Goal: Task Accomplishment & Management: Use online tool/utility

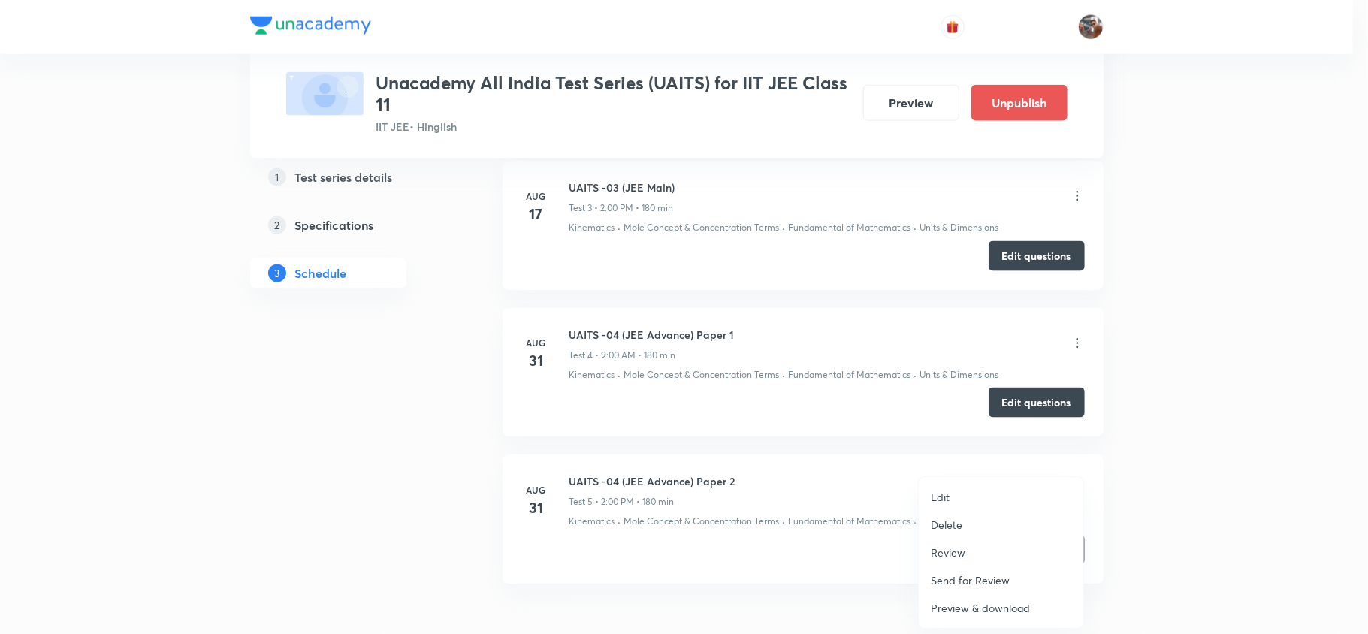
click at [980, 494] on li "Edit" at bounding box center [1001, 497] width 165 height 28
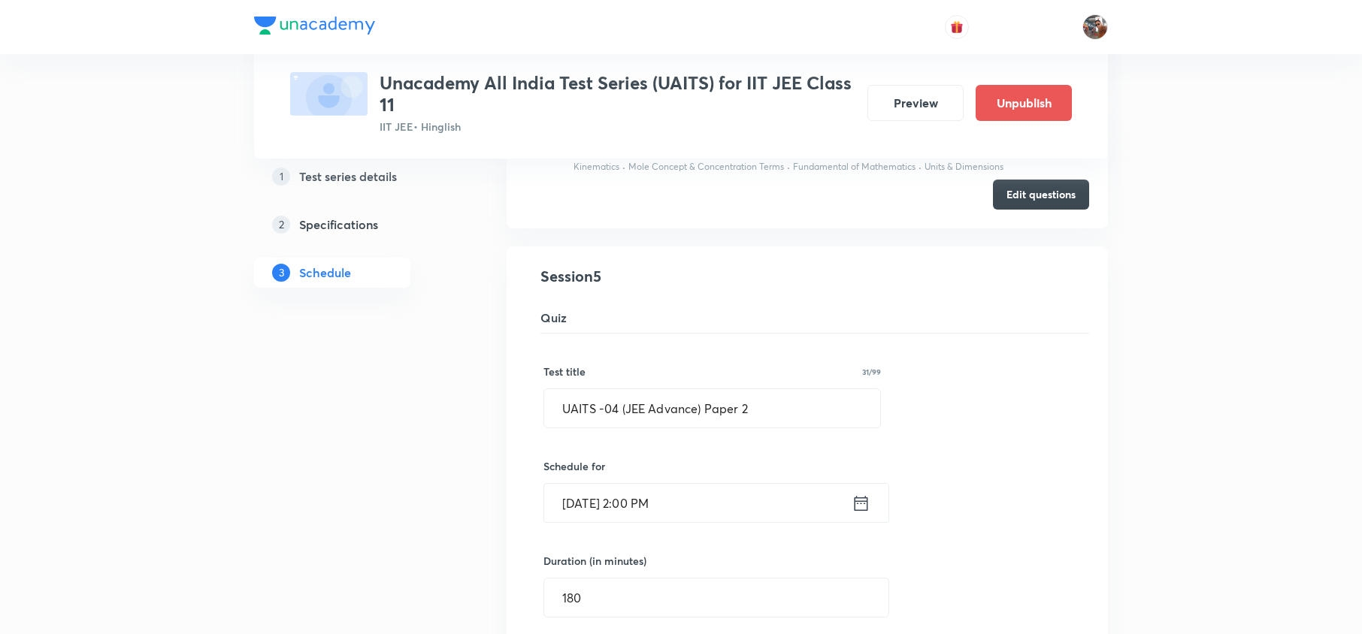
scroll to position [669, 0]
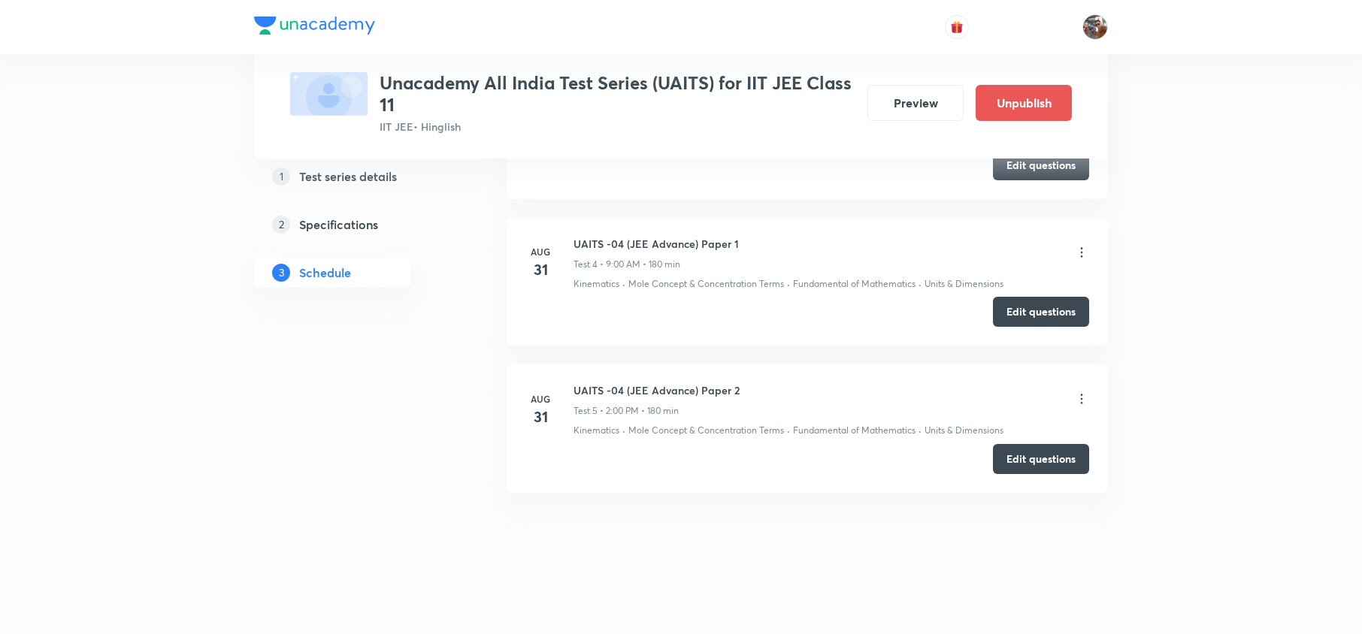
click at [1082, 250] on icon at bounding box center [1081, 252] width 15 height 15
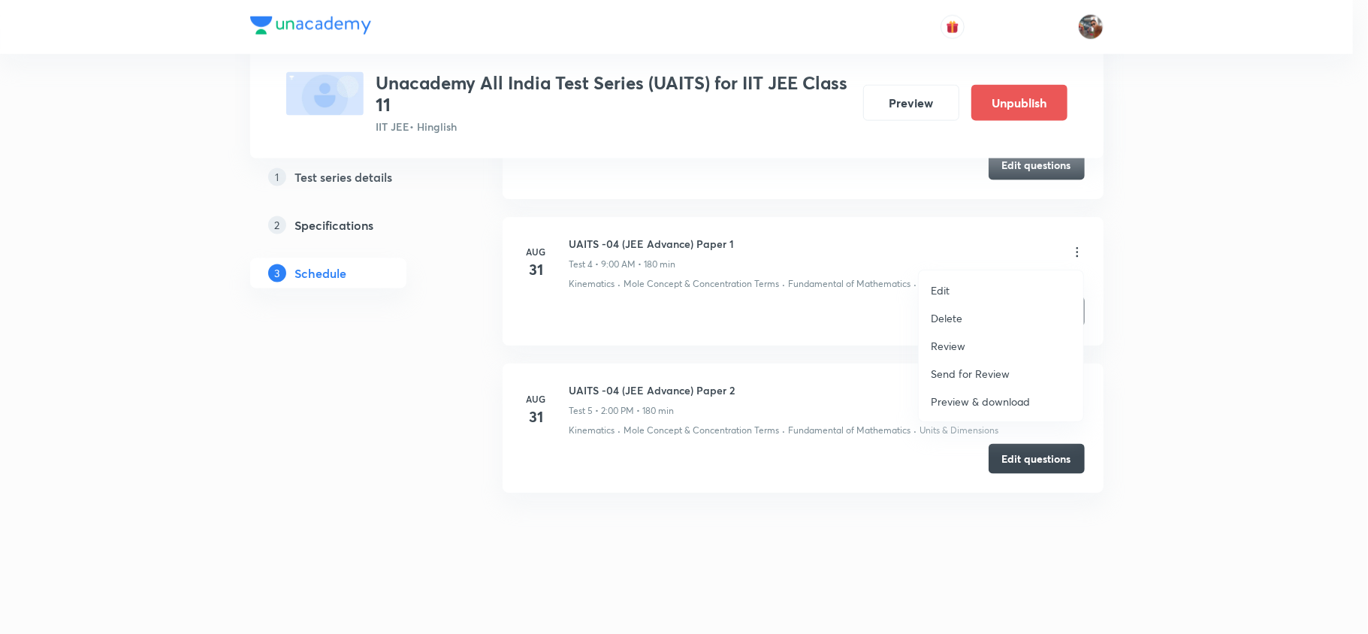
click at [667, 233] on div at bounding box center [684, 317] width 1368 height 634
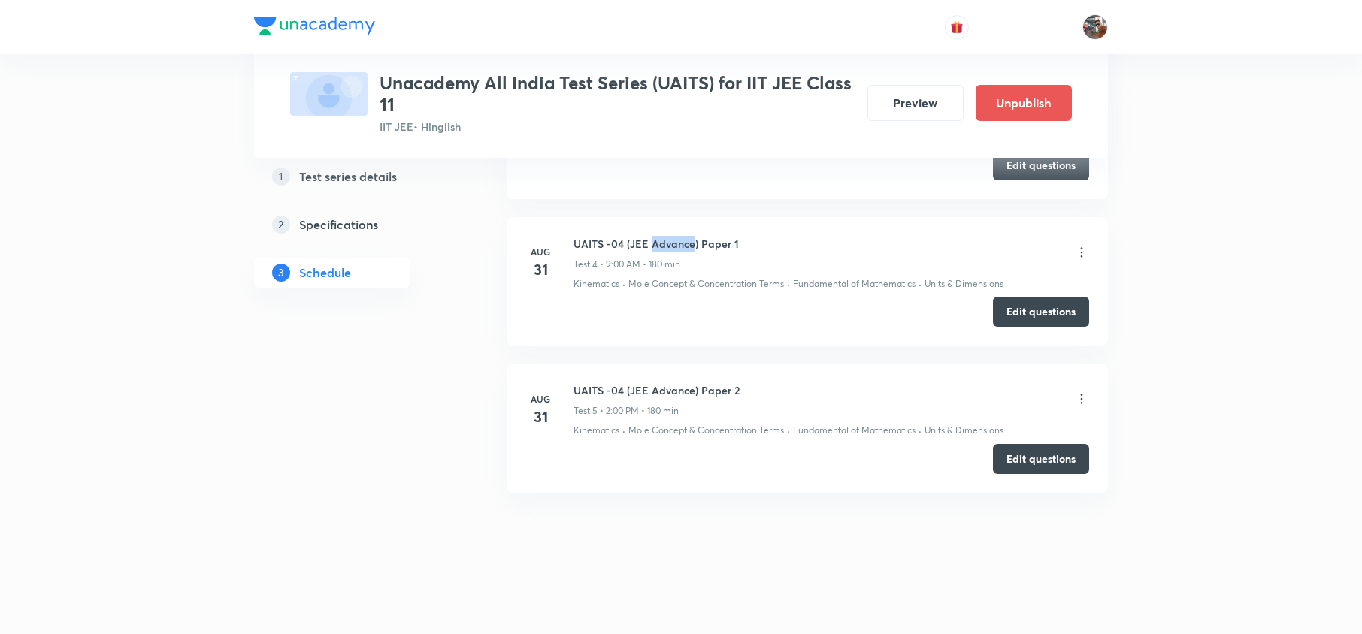
click at [667, 233] on li "Aug 31 UAITS -04 (JEE Advance) Paper 1 Test 4 • 9:00 AM • 180 min Kinematics · …" at bounding box center [806, 281] width 601 height 128
copy h6 "UAITS -04 (JEE Advance) Paper 1"
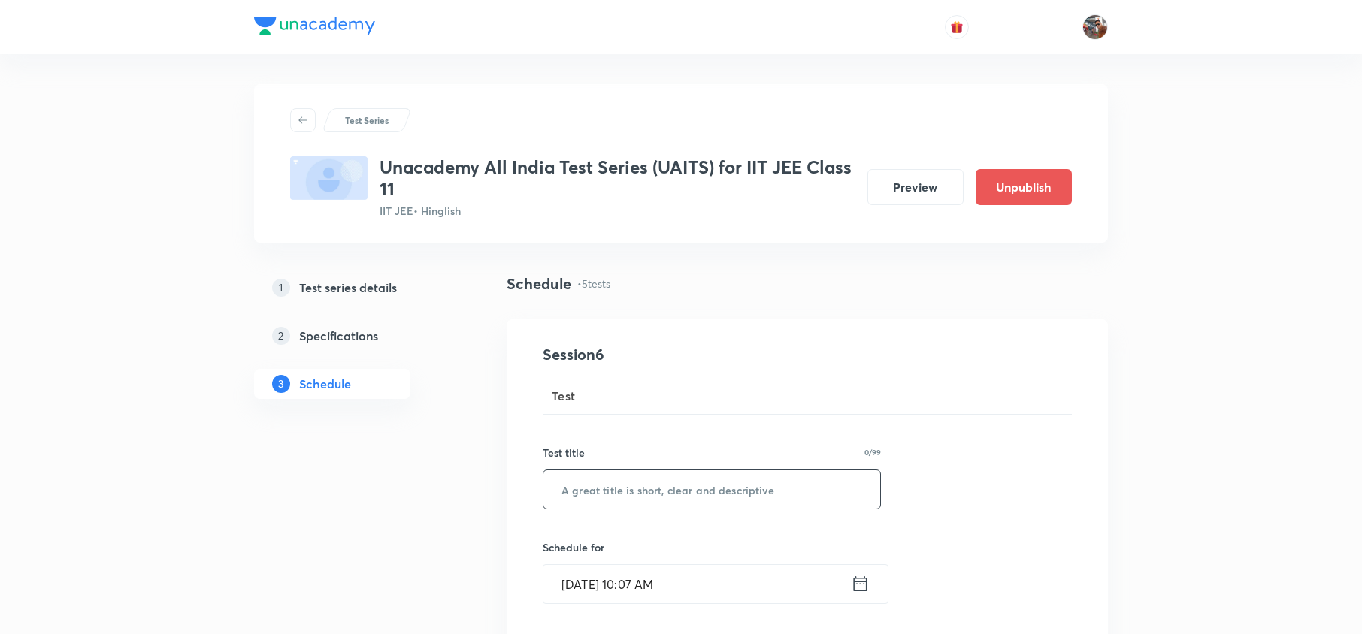
click at [598, 506] on input "text" at bounding box center [711, 489] width 337 height 38
paste input "UAITS -04 (JEE Advance) Paper 1"
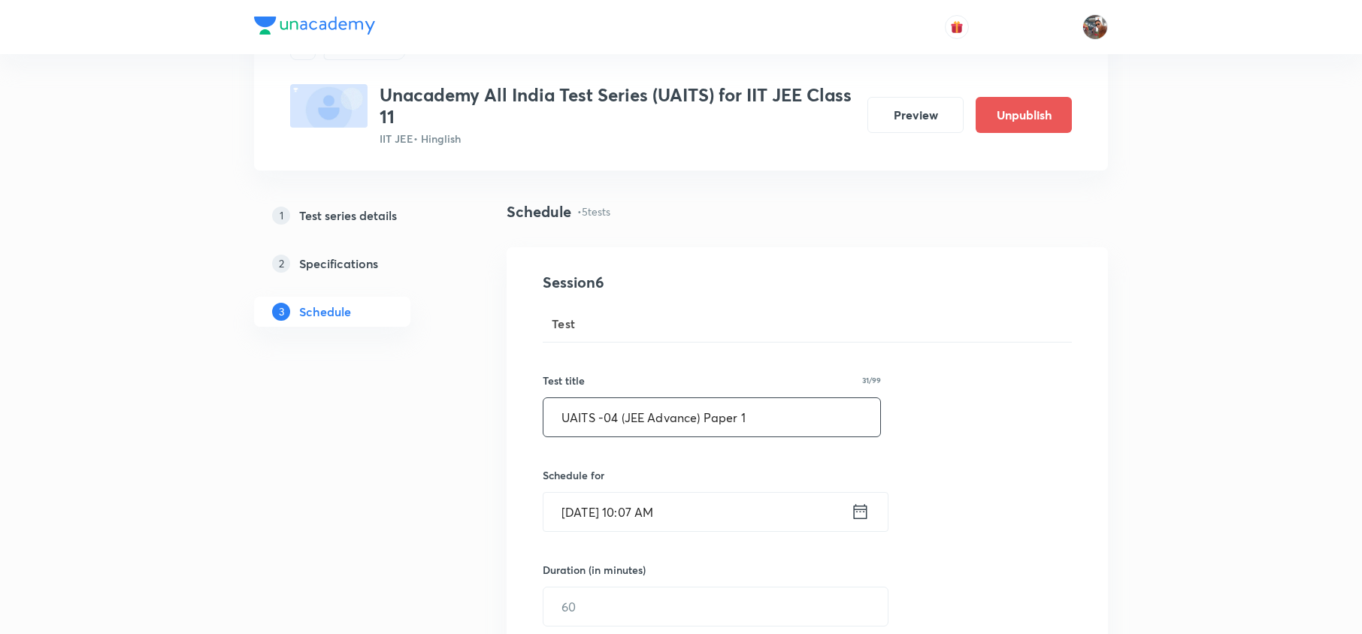
scroll to position [73, 0]
type input "UAITS -04 (JEE Advance) Paper 1"
click at [686, 500] on input "Aug 31, 2025, 10:07 AM" at bounding box center [696, 511] width 307 height 38
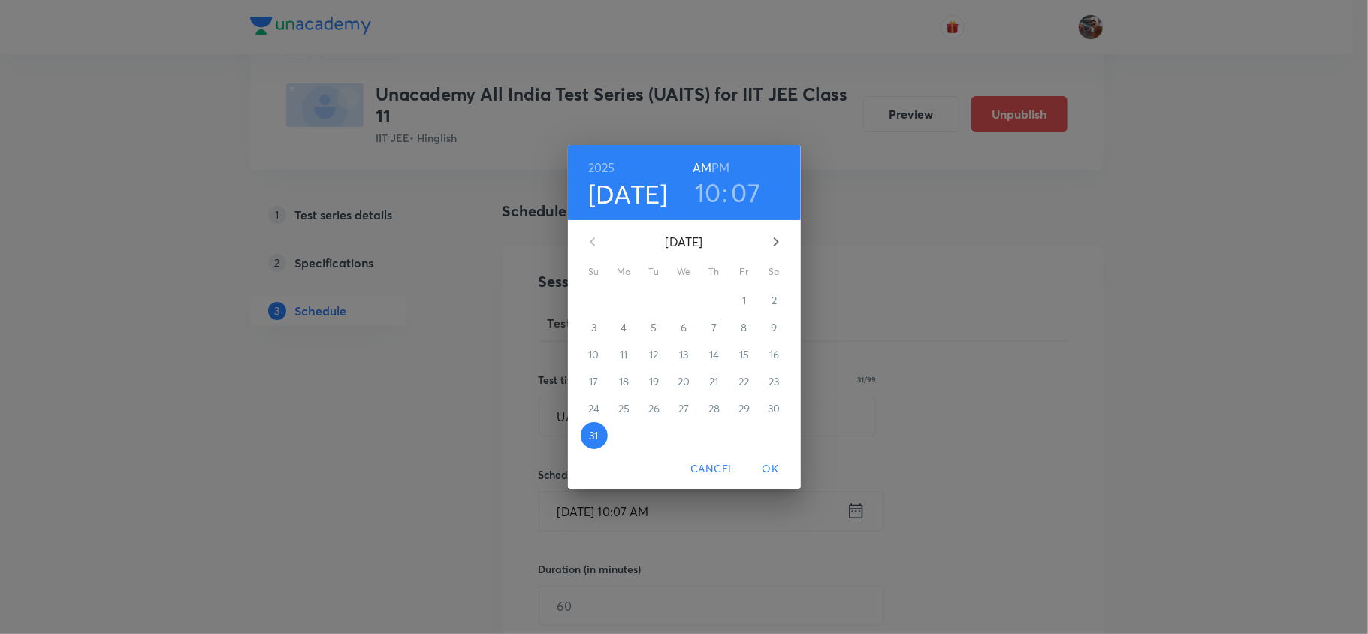
click at [740, 185] on h3 "07" at bounding box center [746, 193] width 29 height 32
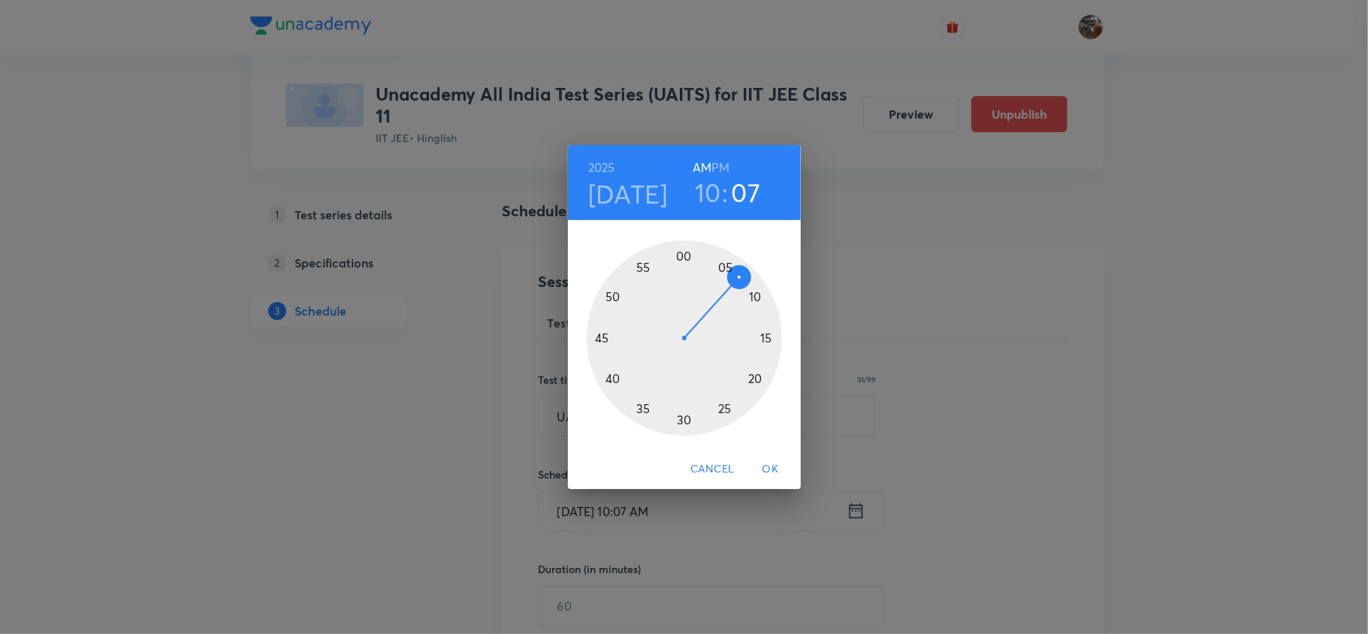
click at [751, 195] on h3 "07" at bounding box center [746, 193] width 29 height 32
click at [683, 419] on div at bounding box center [684, 337] width 195 height 195
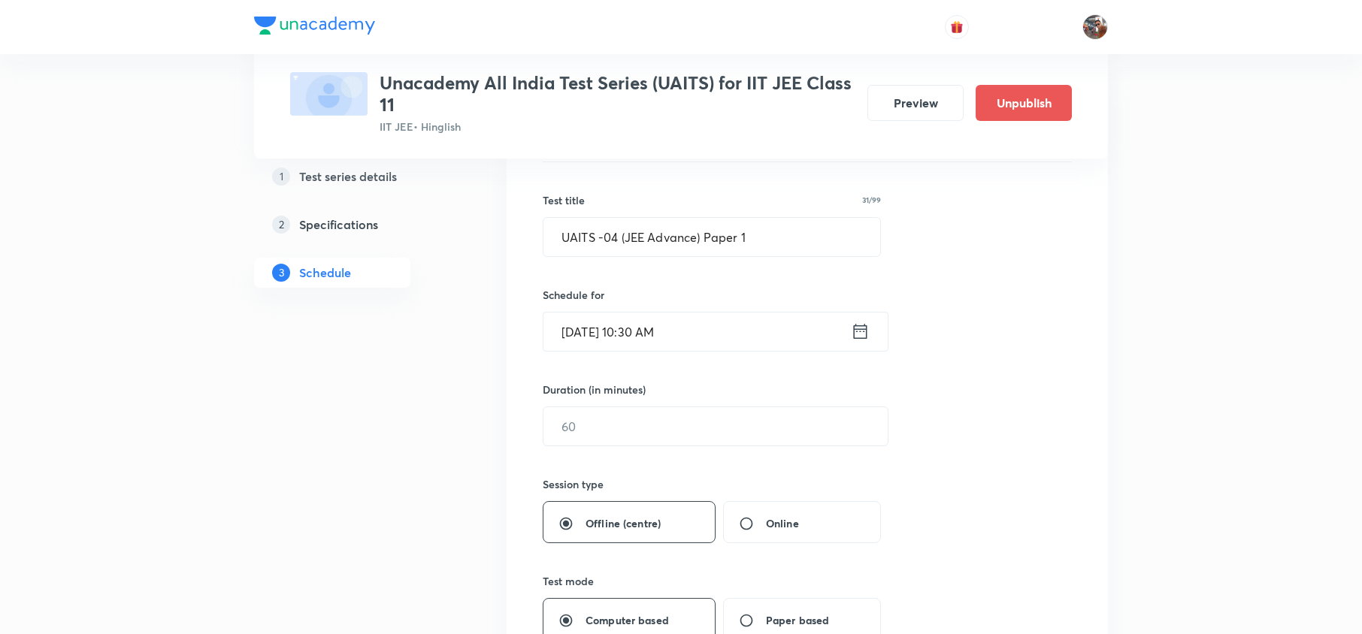
scroll to position [256, 0]
click at [661, 422] on input "text" at bounding box center [715, 423] width 344 height 38
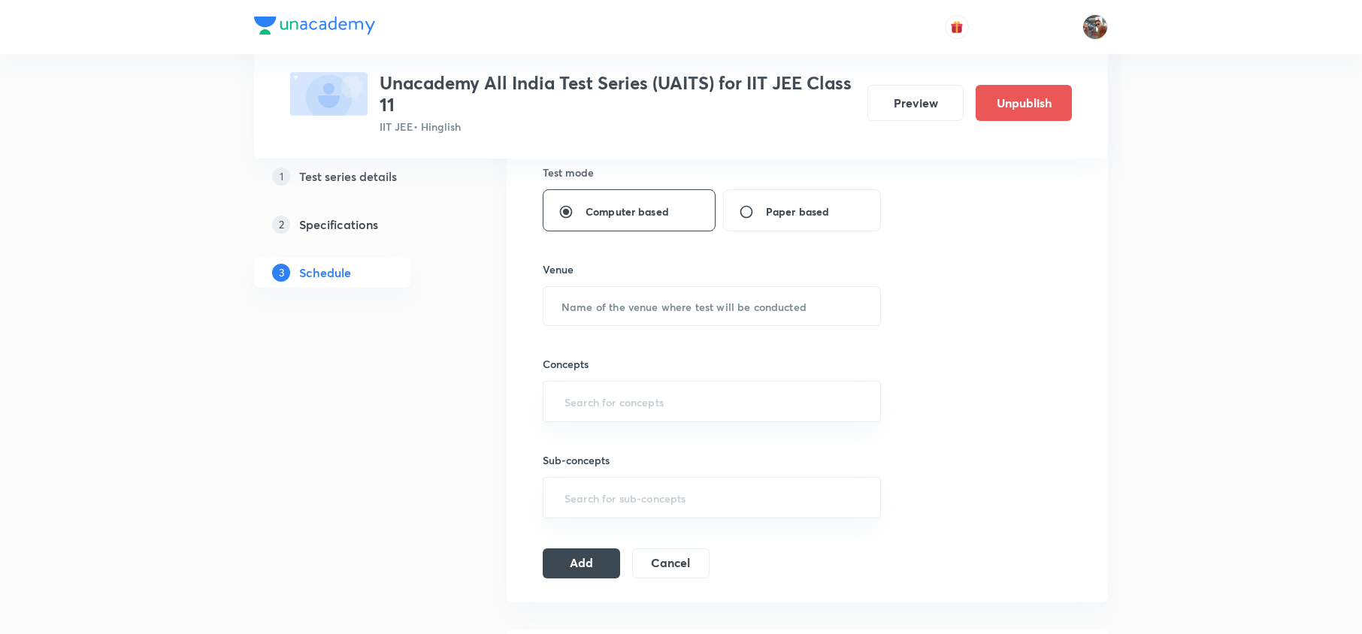
scroll to position [662, 0]
type input "180"
click at [609, 304] on input "text" at bounding box center [711, 305] width 337 height 38
type input "UA Centre"
type input "d"
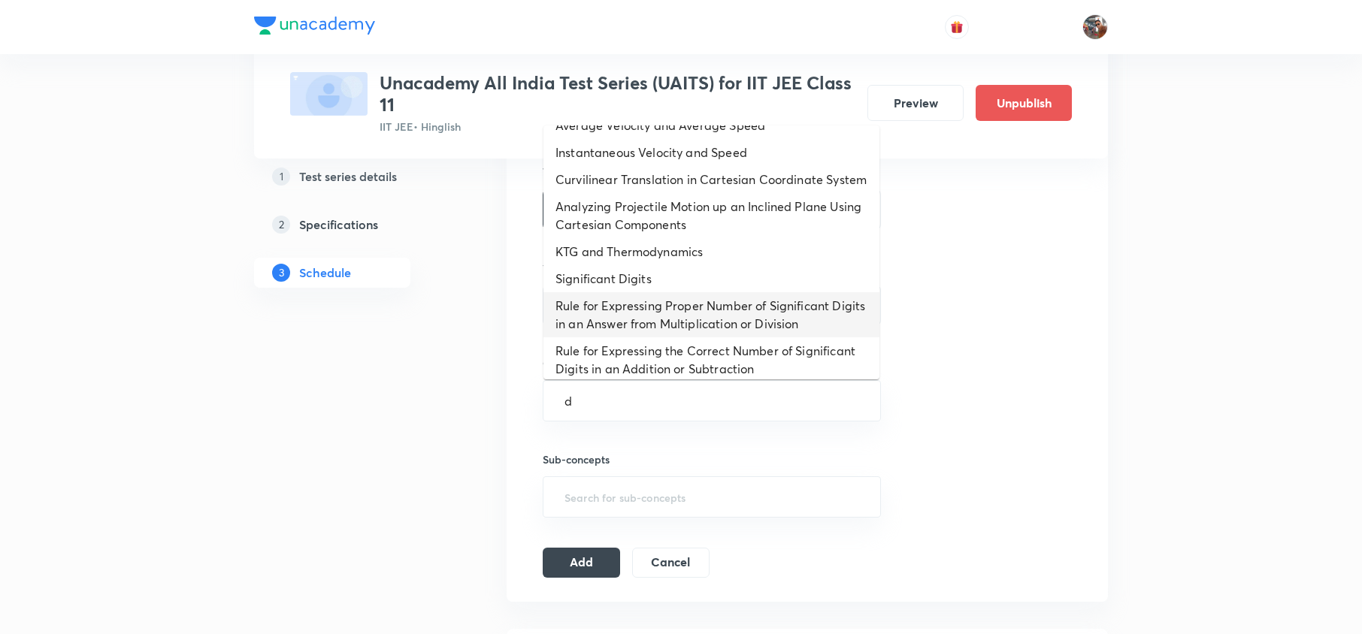
scroll to position [105, 0]
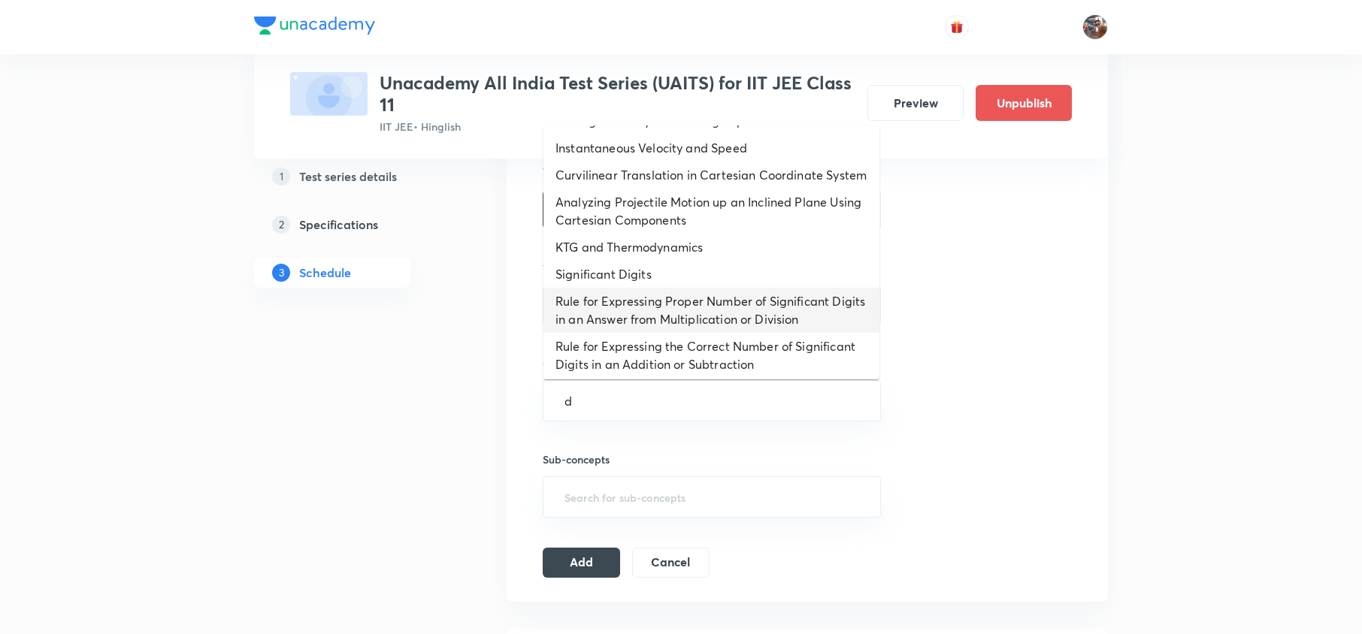
click at [611, 325] on li "Rule for Expressing Proper Number of Significant Digits in an Answer from Multi…" at bounding box center [711, 310] width 336 height 45
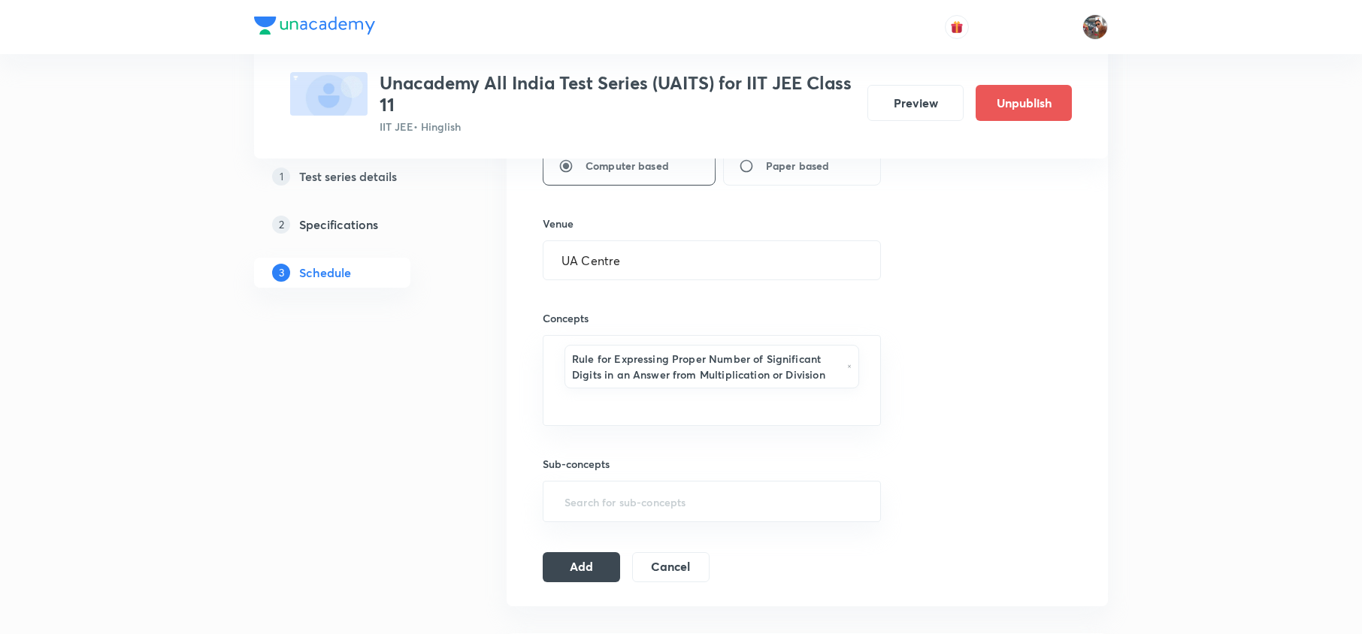
scroll to position [709, 0]
click at [569, 563] on button "Add" at bounding box center [581, 564] width 77 height 30
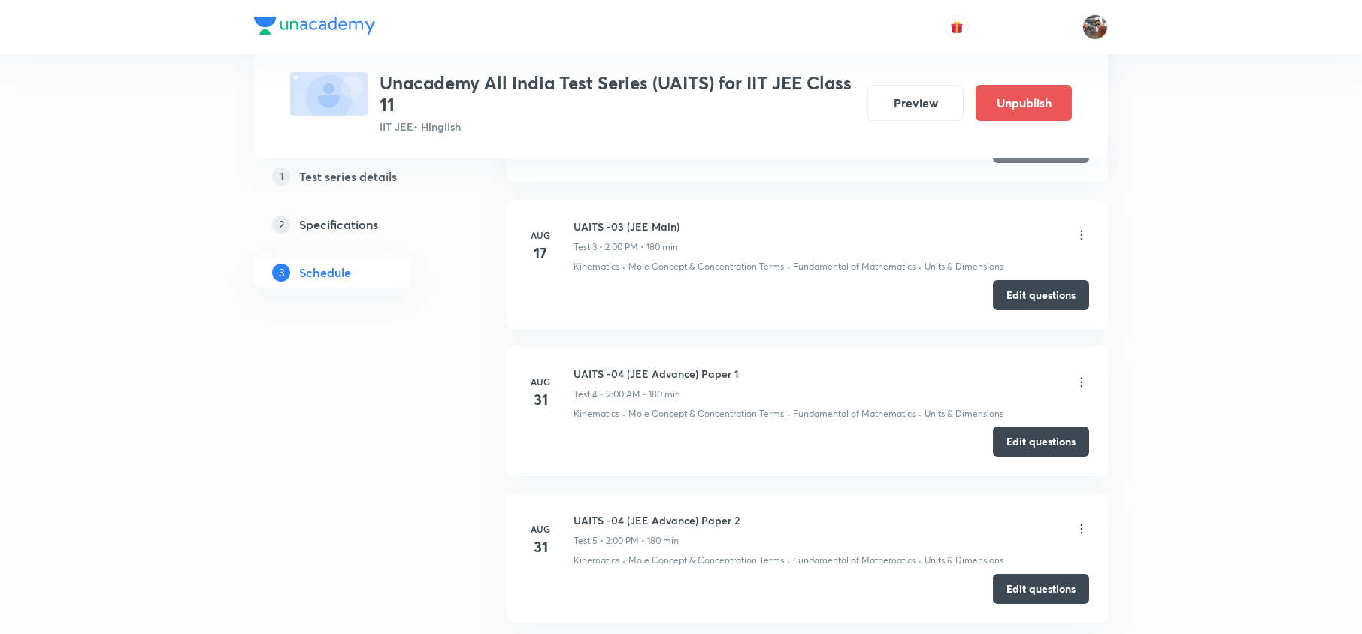
scroll to position [1582, 0]
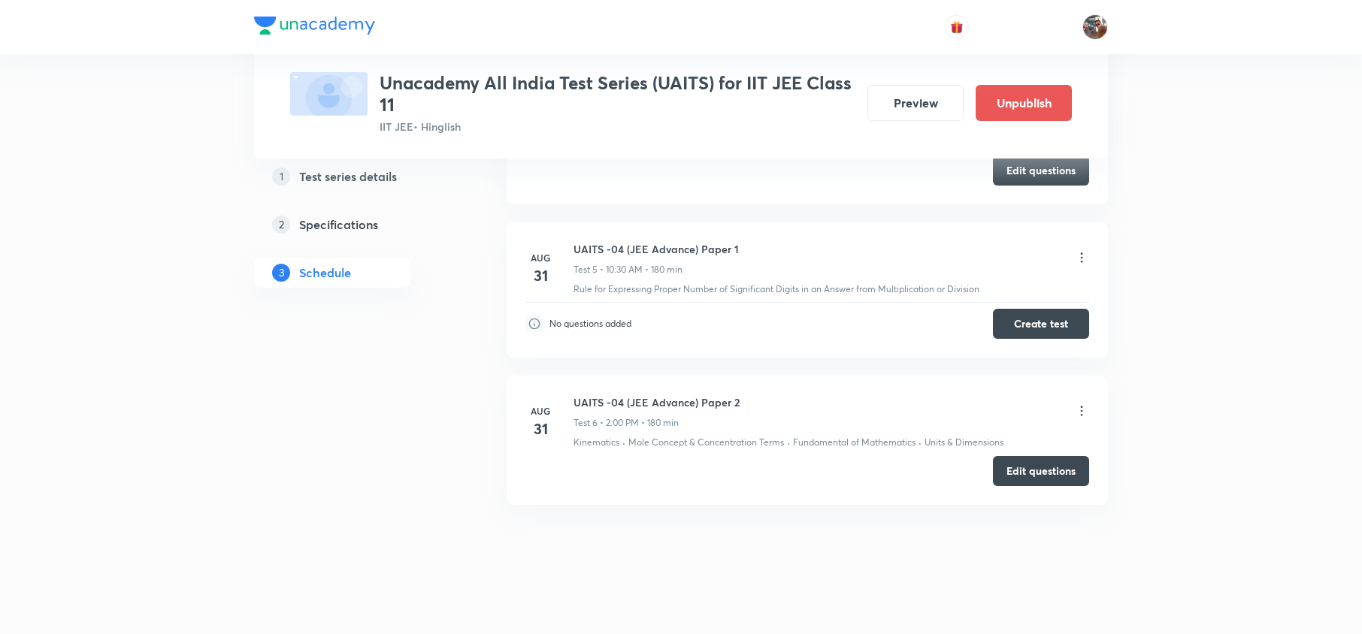
scroll to position [1676, 0]
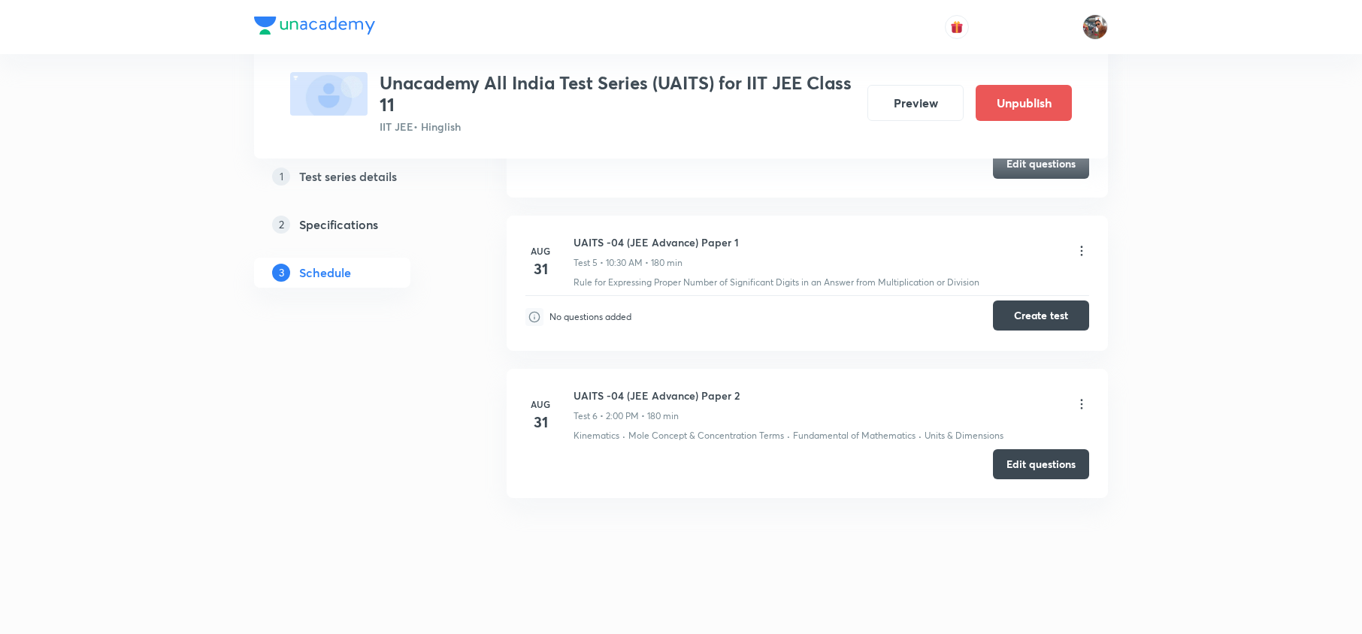
click at [1026, 322] on button "Create test" at bounding box center [1041, 316] width 96 height 30
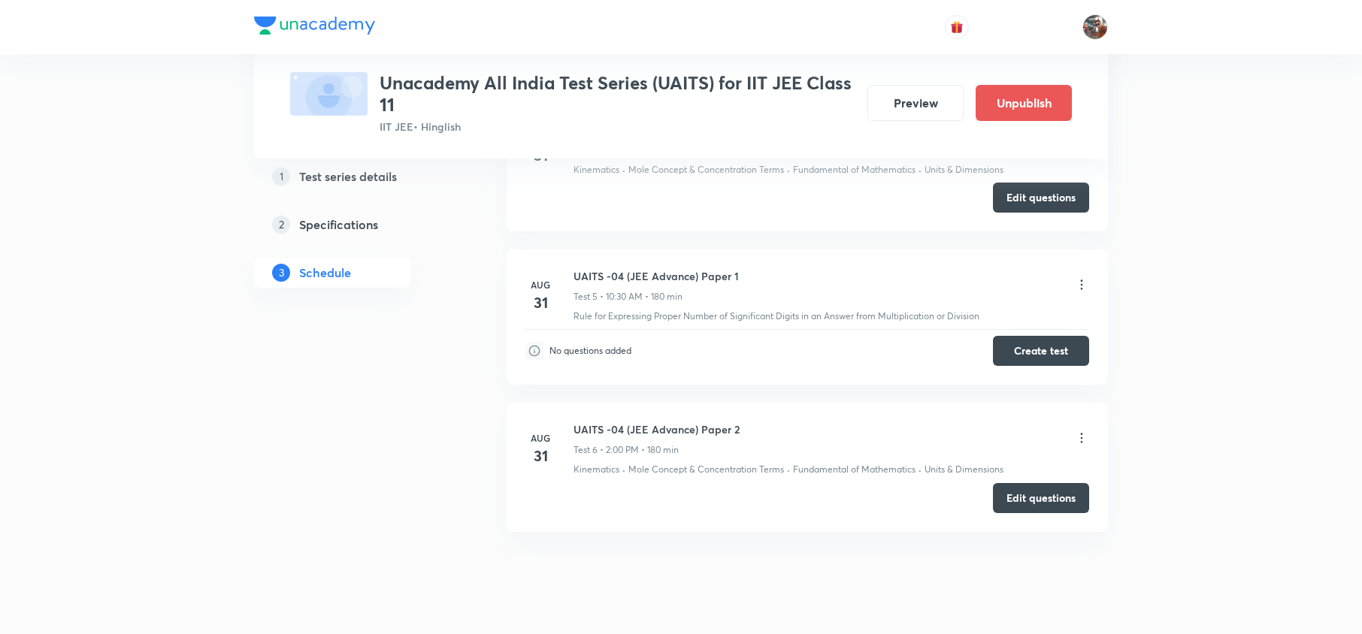
scroll to position [1640, 0]
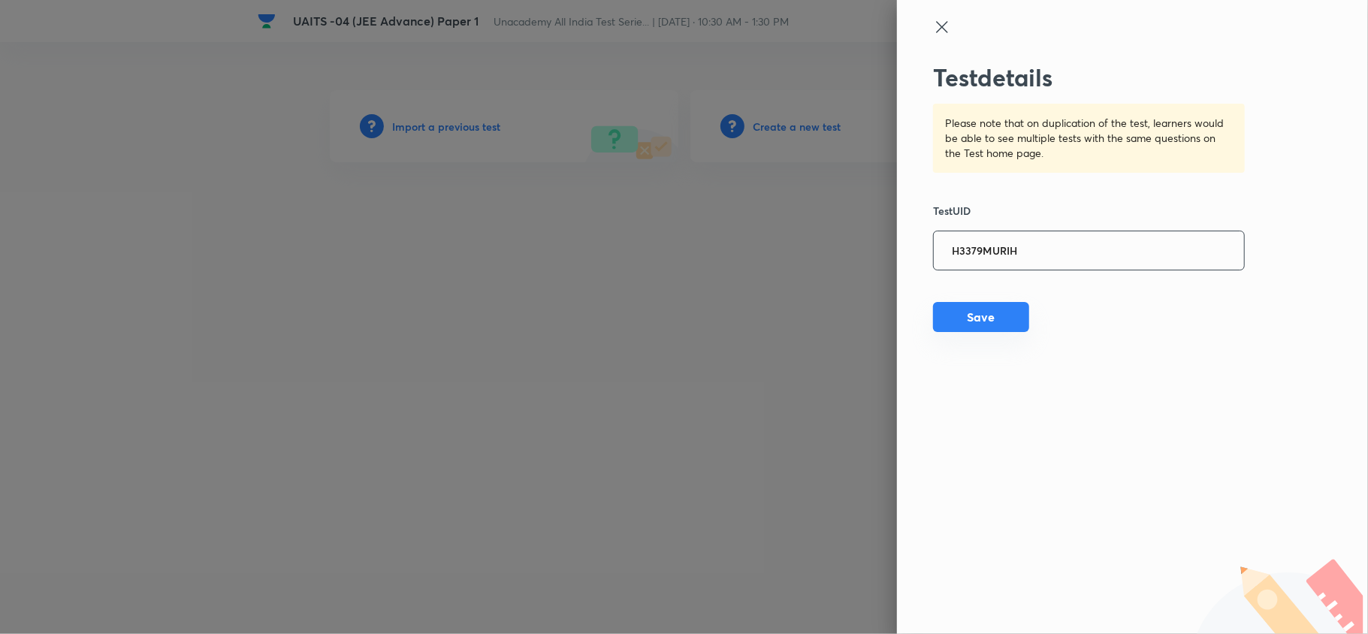
type input "H3379MURIH"
click at [993, 331] on button "Save" at bounding box center [981, 317] width 96 height 30
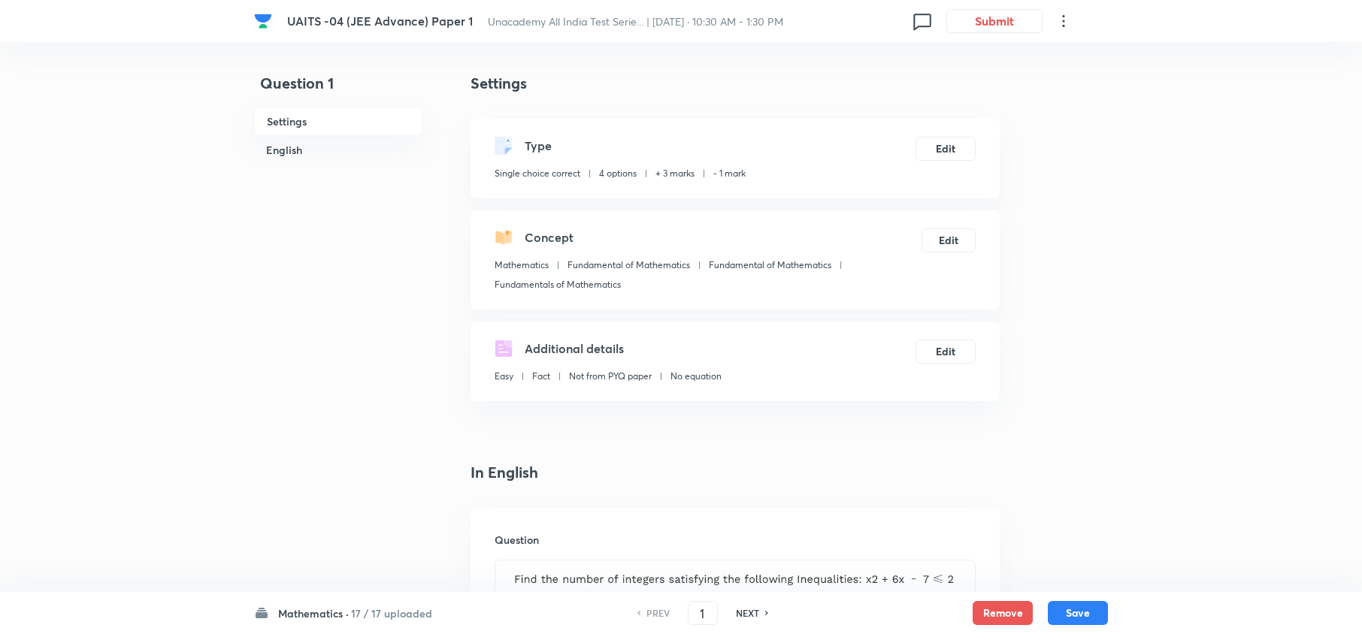
click at [332, 609] on h6 "Mathematics ·" at bounding box center [313, 614] width 71 height 16
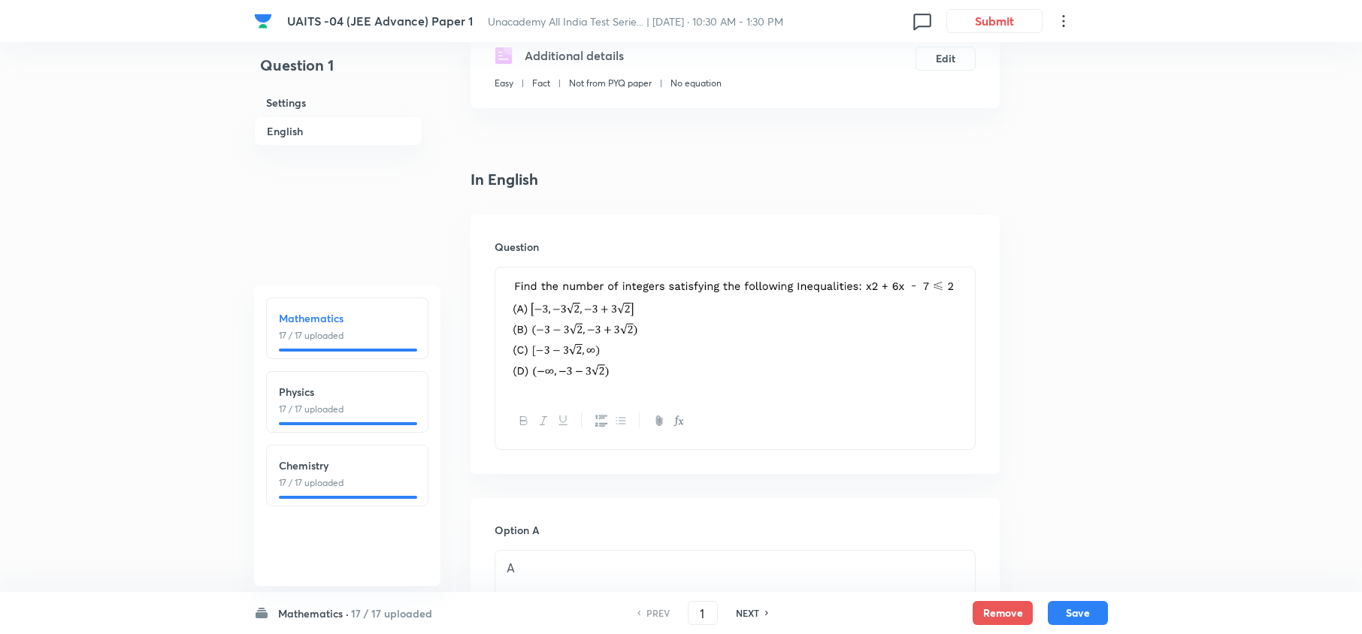
scroll to position [512, 0]
